Goal: Transaction & Acquisition: Purchase product/service

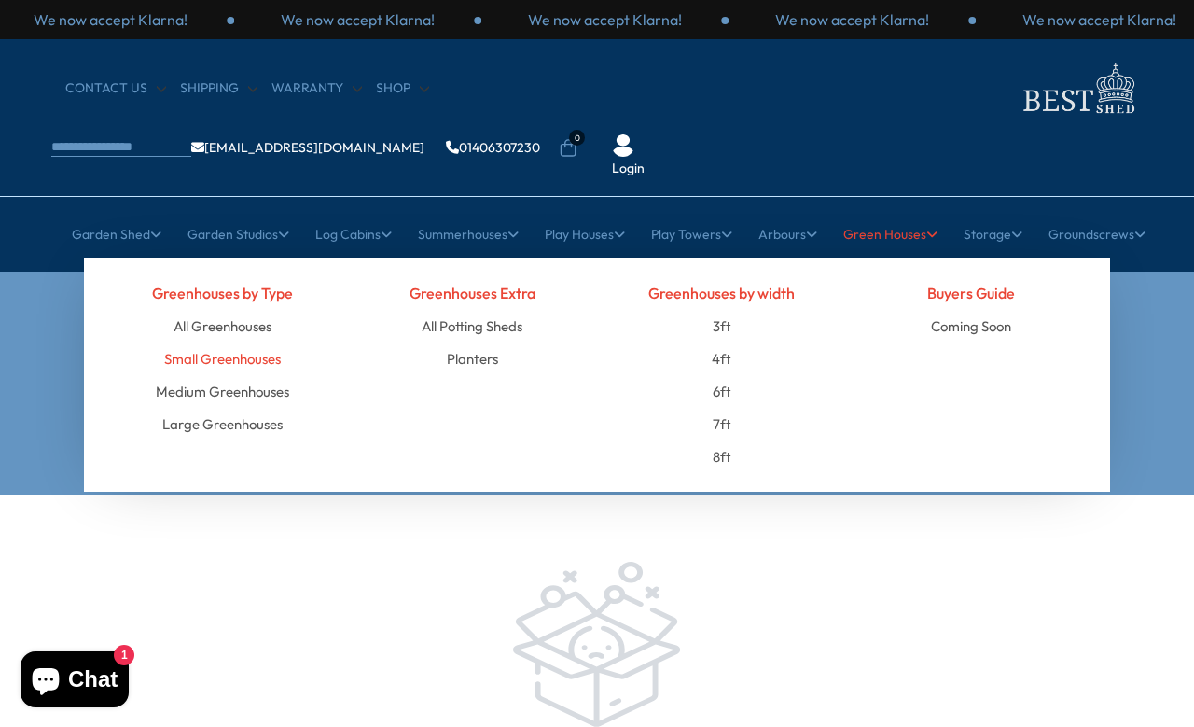
click at [262, 342] on link "Small Greenhouses" at bounding box center [222, 358] width 117 height 33
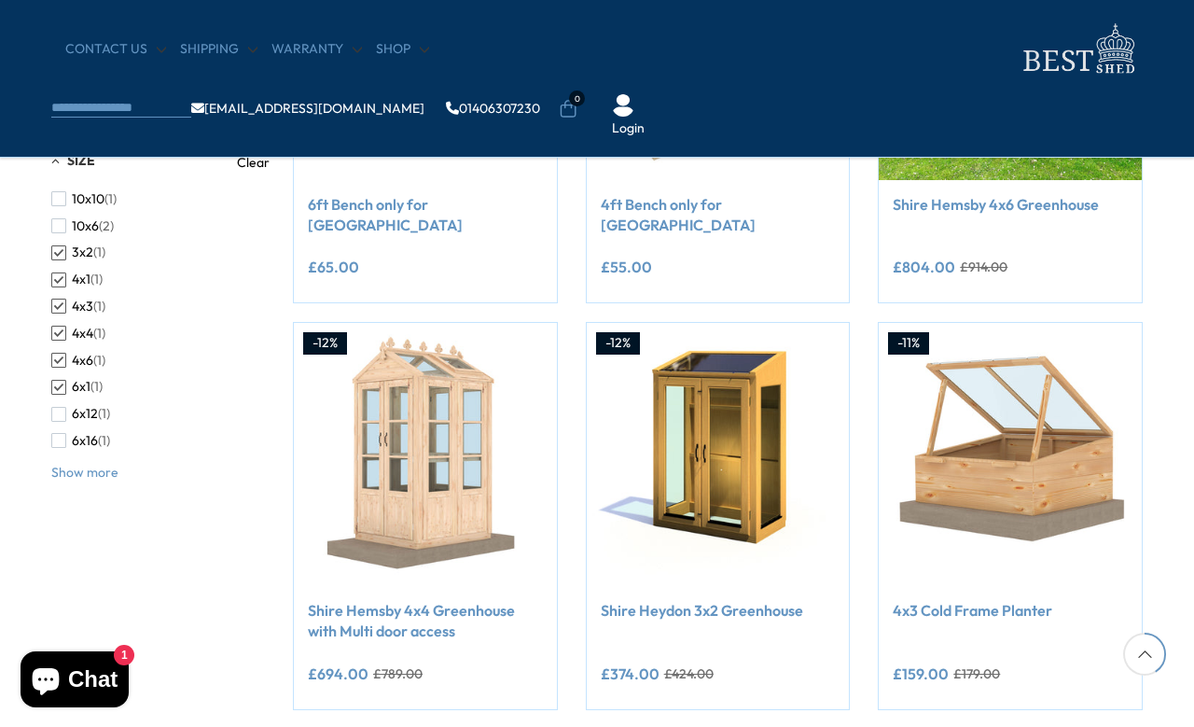
scroll to position [558, 0]
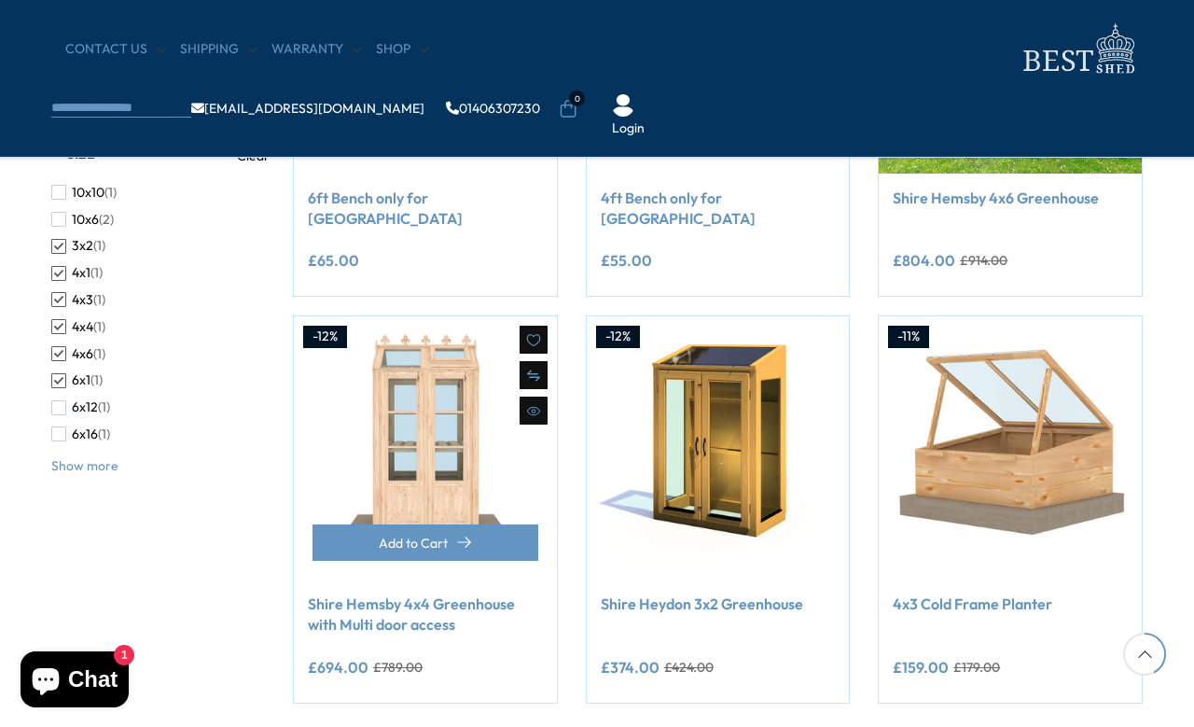
click at [448, 381] on img at bounding box center [425, 447] width 263 height 263
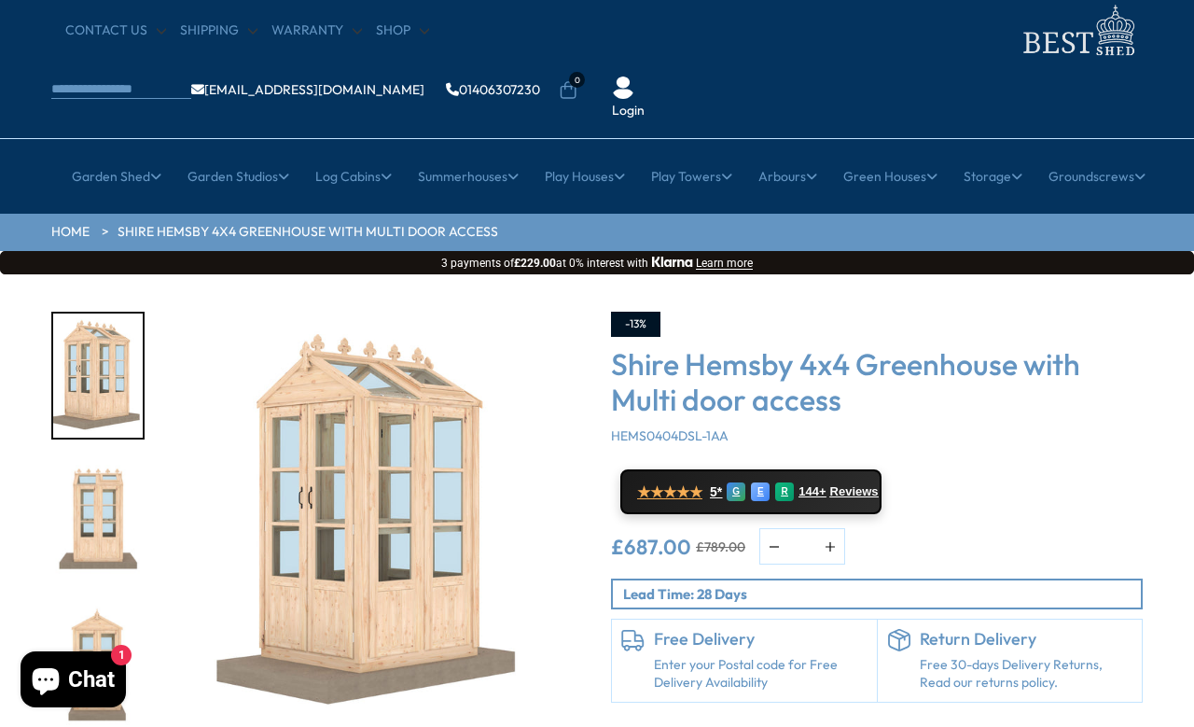
scroll to position [64, 0]
